Goal: Task Accomplishment & Management: Complete application form

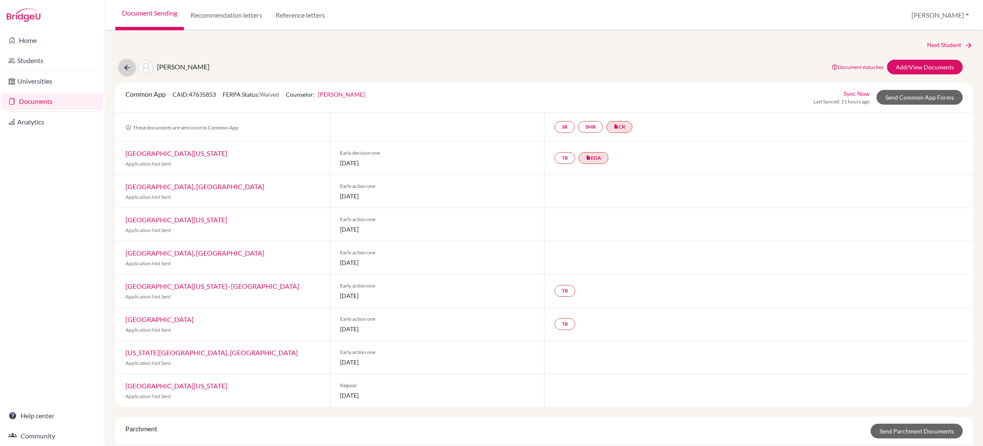
click at [127, 68] on icon at bounding box center [127, 68] width 8 height 8
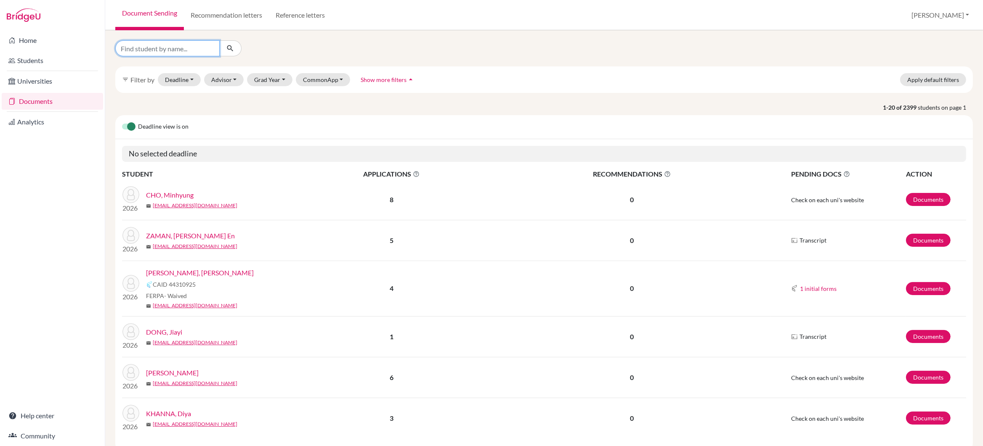
click at [157, 50] on input "Find student by name..." at bounding box center [167, 48] width 104 height 16
type input "sharma"
click at [231, 48] on icon "submit" at bounding box center [230, 48] width 8 height 8
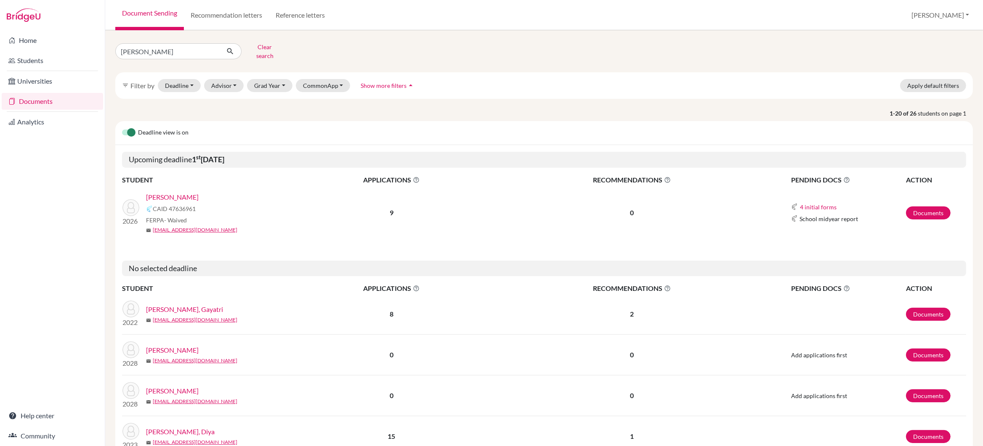
click at [162, 192] on link "SHARMA, Aryan" at bounding box center [172, 197] width 53 height 10
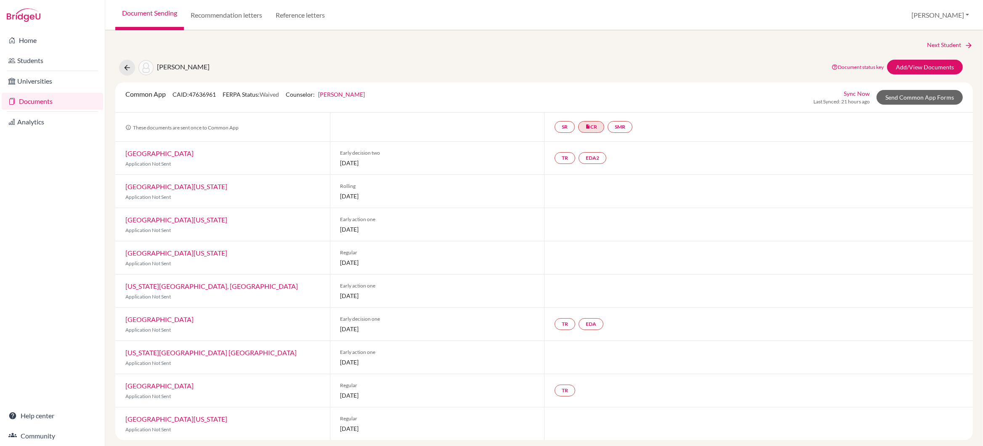
scroll to position [5, 0]
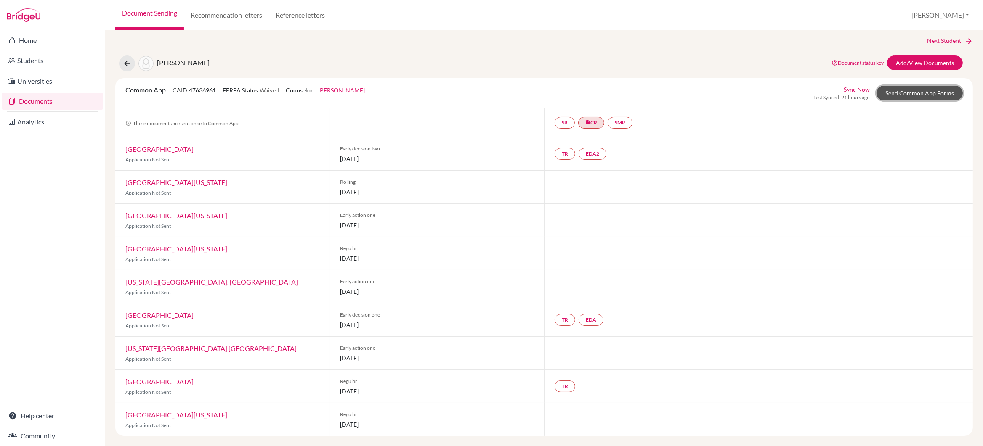
click at [921, 92] on link "Send Common App Forms" at bounding box center [919, 93] width 86 height 15
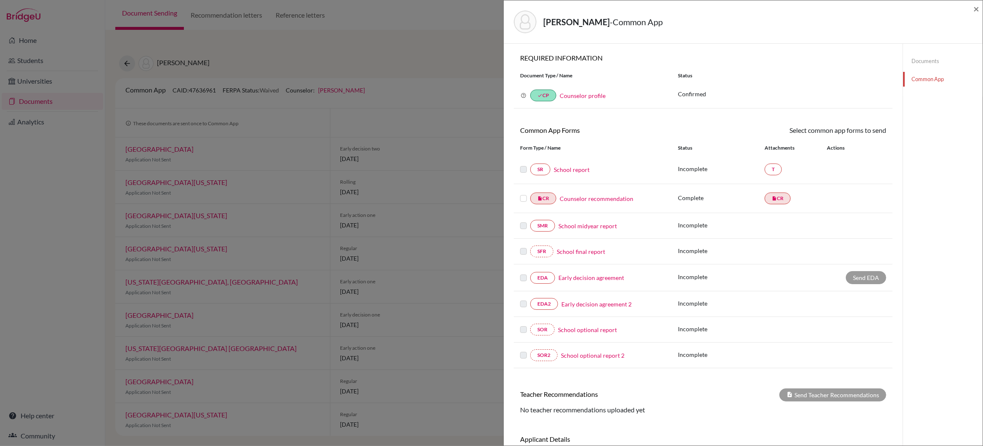
click at [563, 169] on link "School report" at bounding box center [572, 169] width 36 height 9
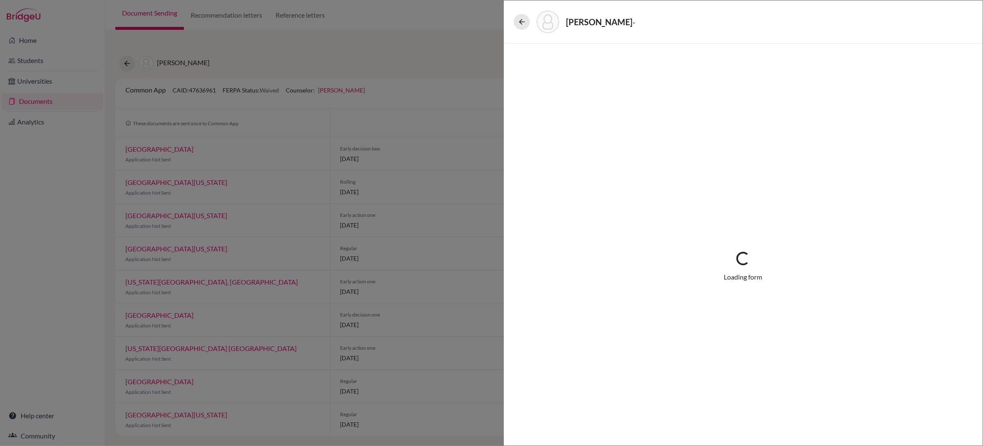
select select "4"
select select "672599"
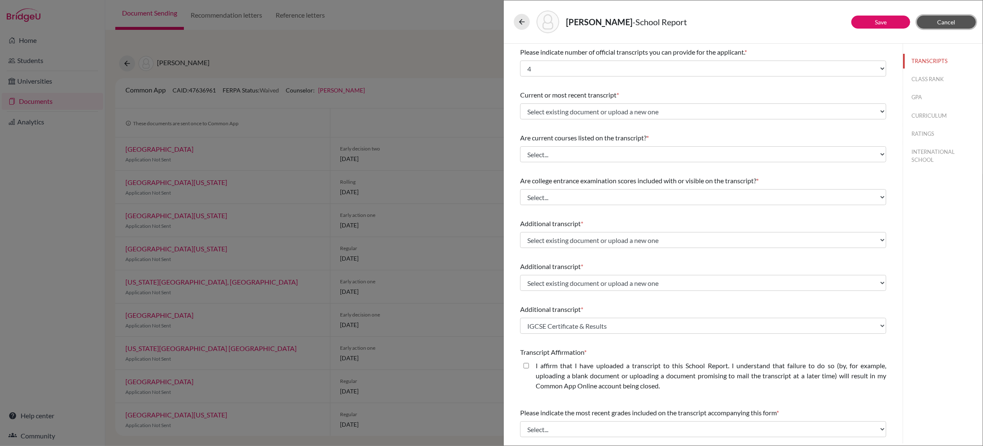
click at [940, 24] on span "Cancel" at bounding box center [946, 22] width 18 height 7
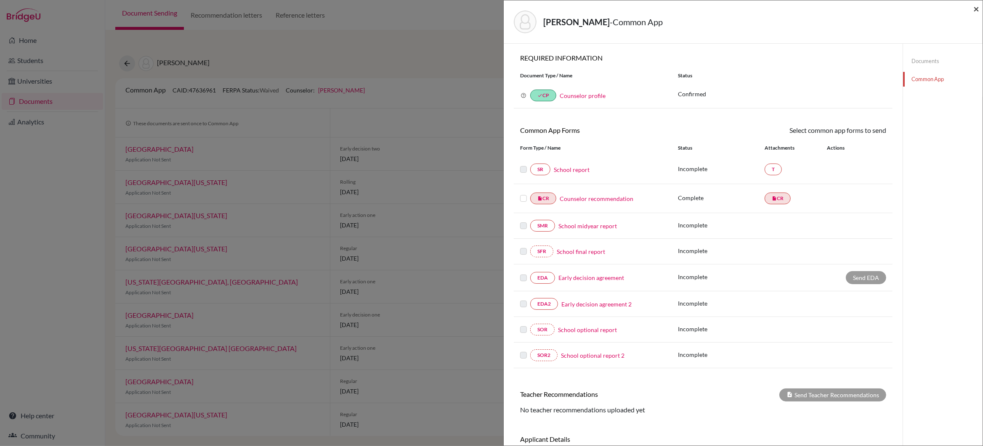
click at [975, 8] on span "×" at bounding box center [976, 9] width 6 height 12
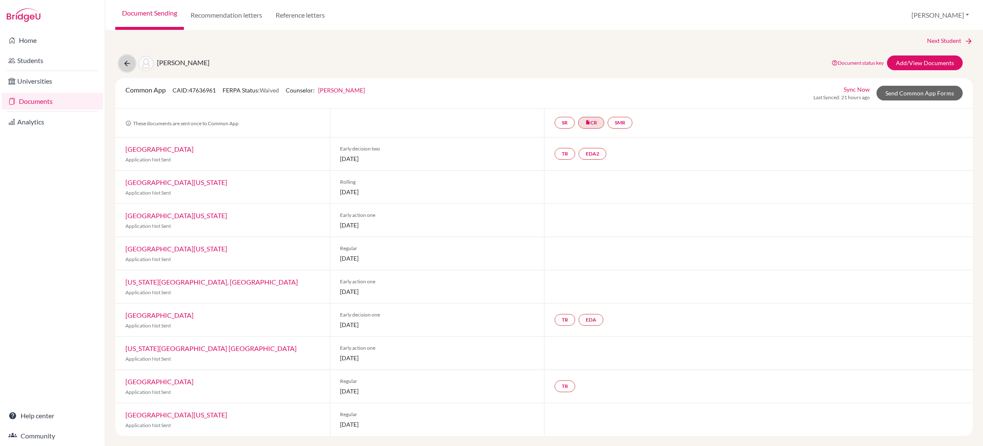
click at [127, 62] on icon at bounding box center [127, 63] width 8 height 8
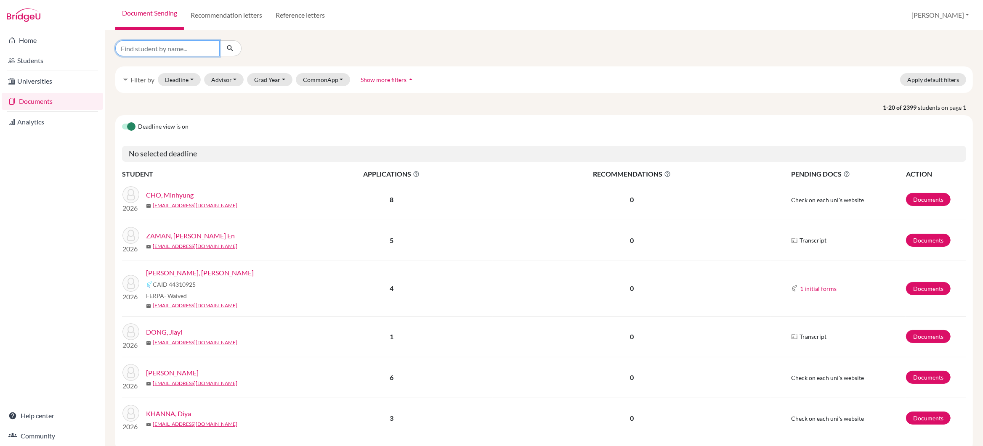
click at [173, 48] on input "Find student by name..." at bounding box center [167, 48] width 104 height 16
type input "[PERSON_NAME]"
click at [231, 50] on icon "submit" at bounding box center [230, 48] width 8 height 8
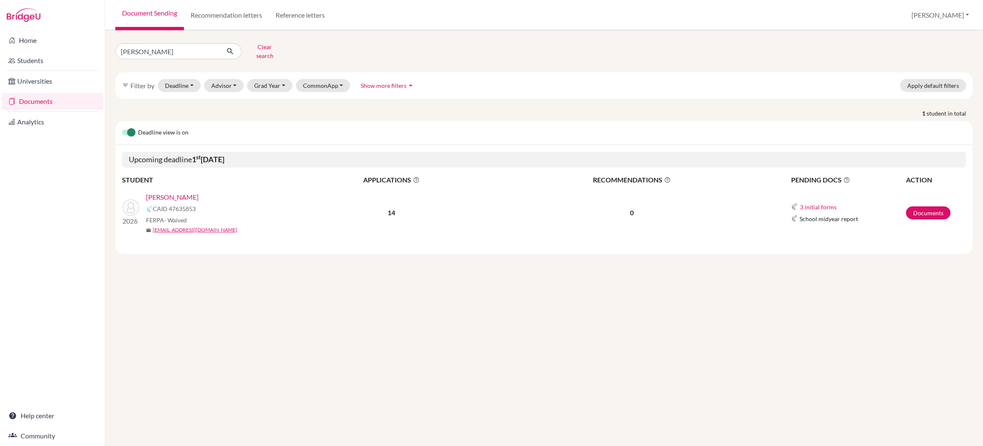
click at [167, 192] on link "[PERSON_NAME]" at bounding box center [172, 197] width 53 height 10
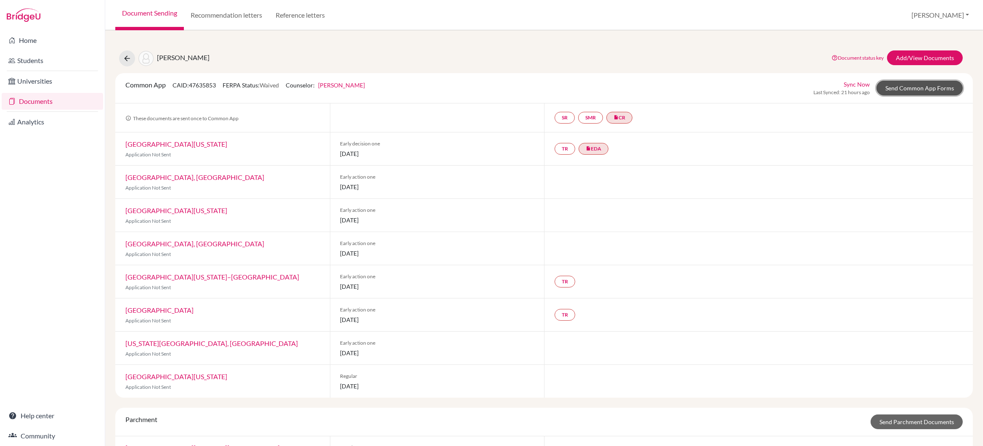
click at [907, 89] on link "Send Common App Forms" at bounding box center [919, 88] width 86 height 15
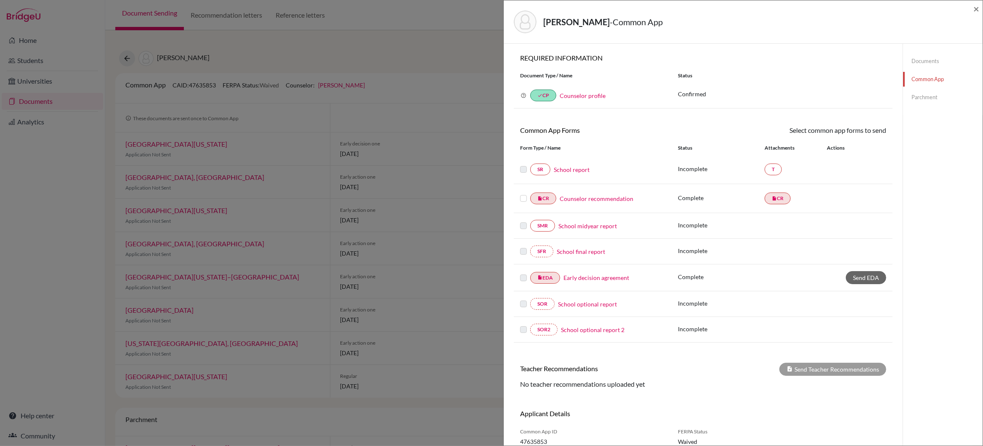
click at [574, 171] on link "School report" at bounding box center [572, 169] width 36 height 9
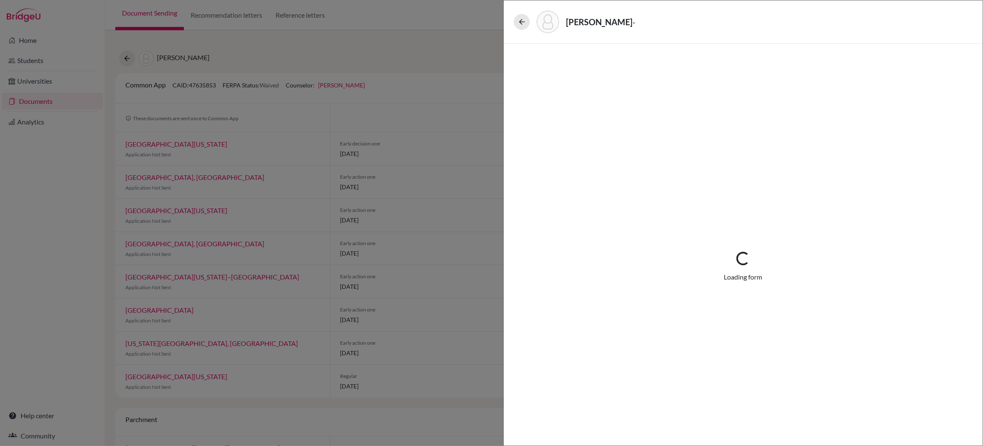
select select "4"
select select "672597"
